Goal: Information Seeking & Learning: Learn about a topic

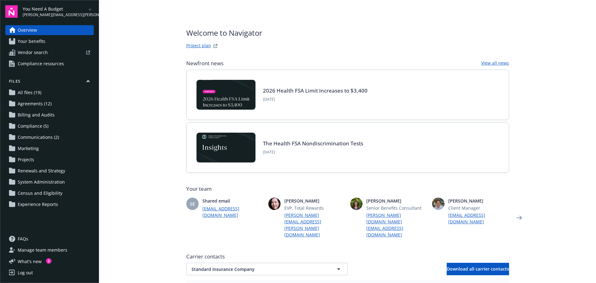
scroll to position [113, 0]
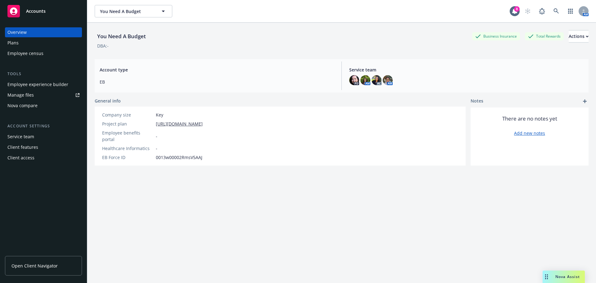
click at [577, 276] on span "Nova Assist" at bounding box center [568, 276] width 25 height 5
